Goal: Communication & Community: Answer question/provide support

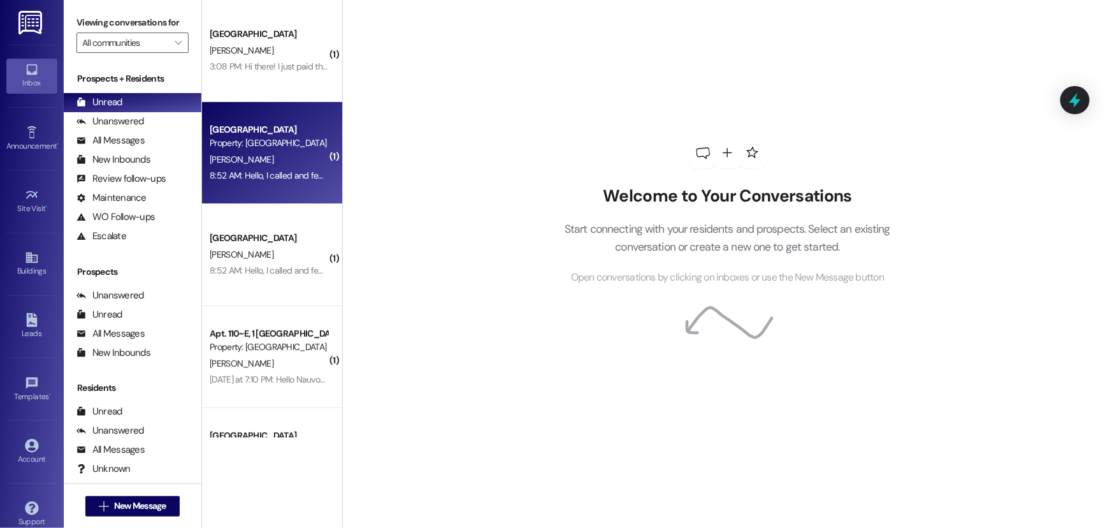
click at [263, 137] on div "Property: [GEOGRAPHIC_DATA]" at bounding box center [269, 142] width 118 height 13
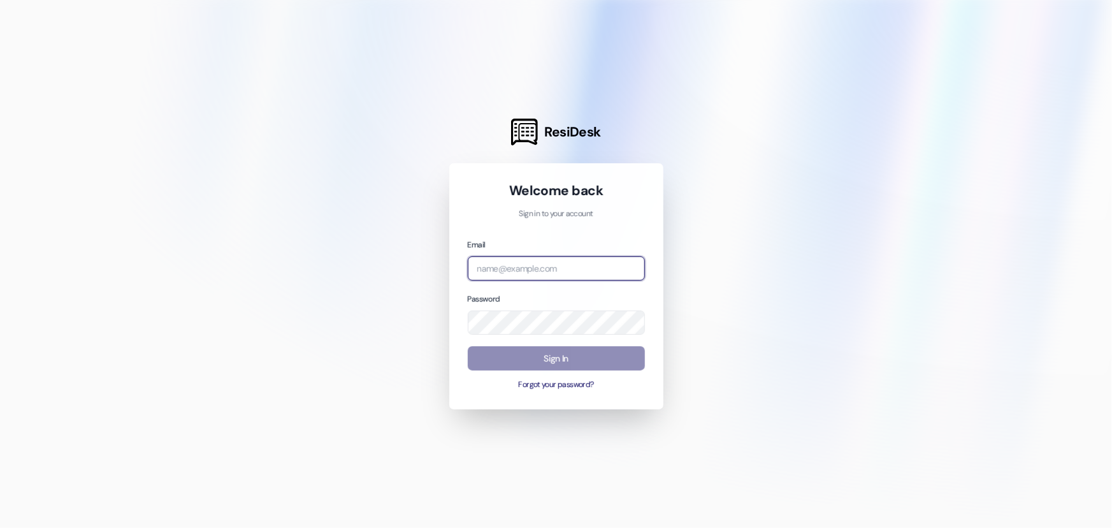
type input "[EMAIL_ADDRESS][DOMAIN_NAME]"
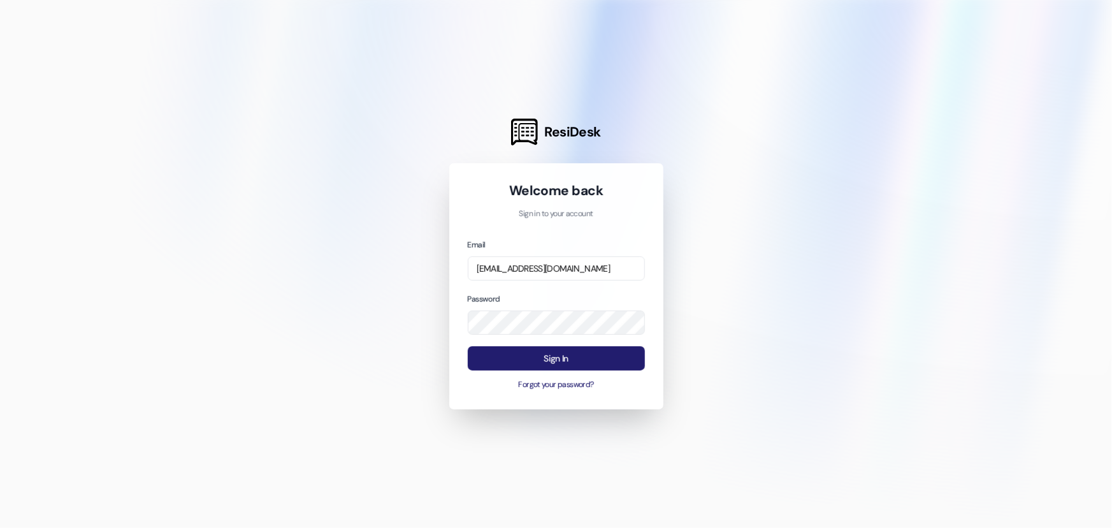
click at [505, 360] on button "Sign In" at bounding box center [556, 358] width 177 height 25
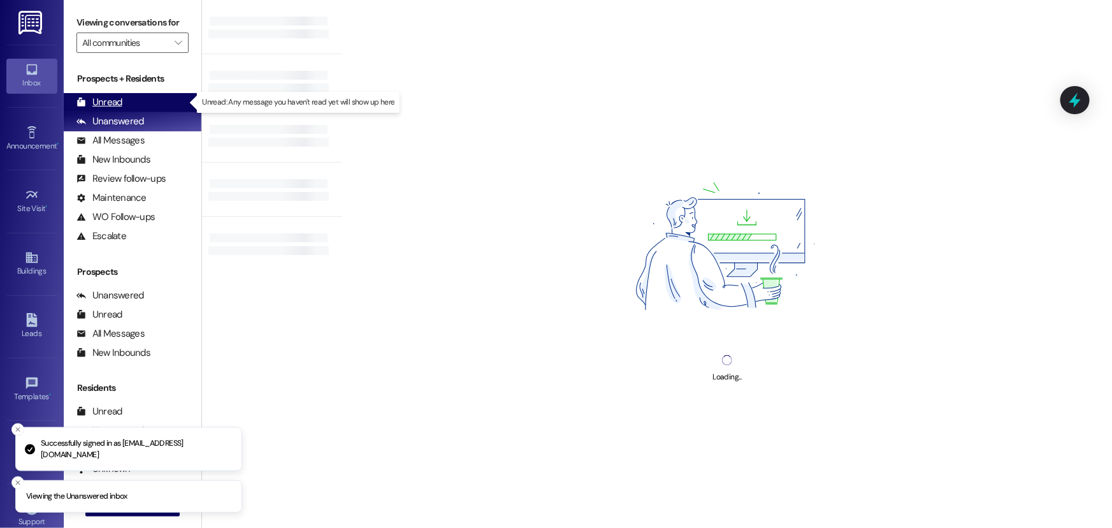
click at [105, 101] on div "Unread" at bounding box center [99, 102] width 46 height 13
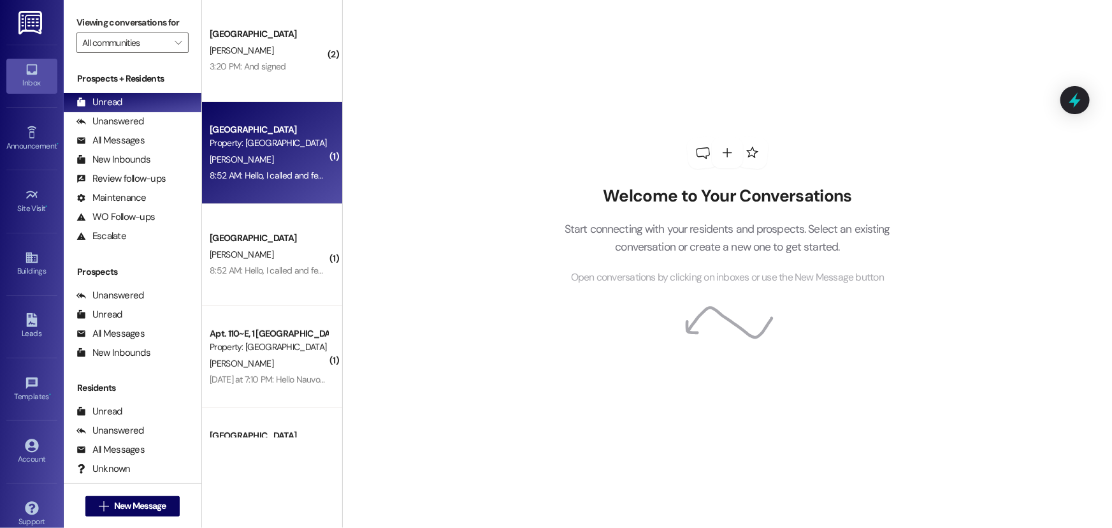
click at [228, 147] on div "Property: [GEOGRAPHIC_DATA]" at bounding box center [269, 142] width 118 height 13
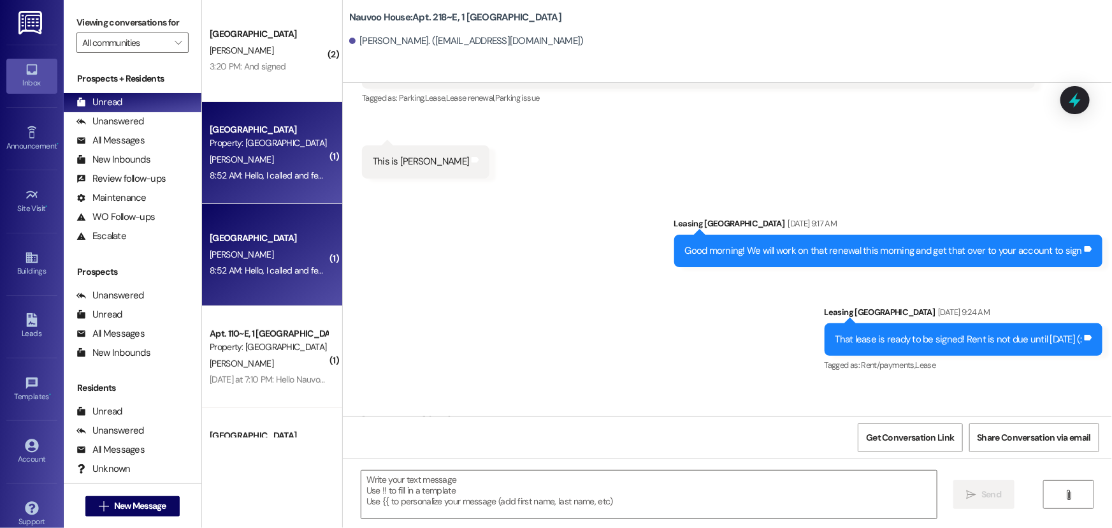
scroll to position [11518, 0]
